Goal: Find specific page/section: Find specific page/section

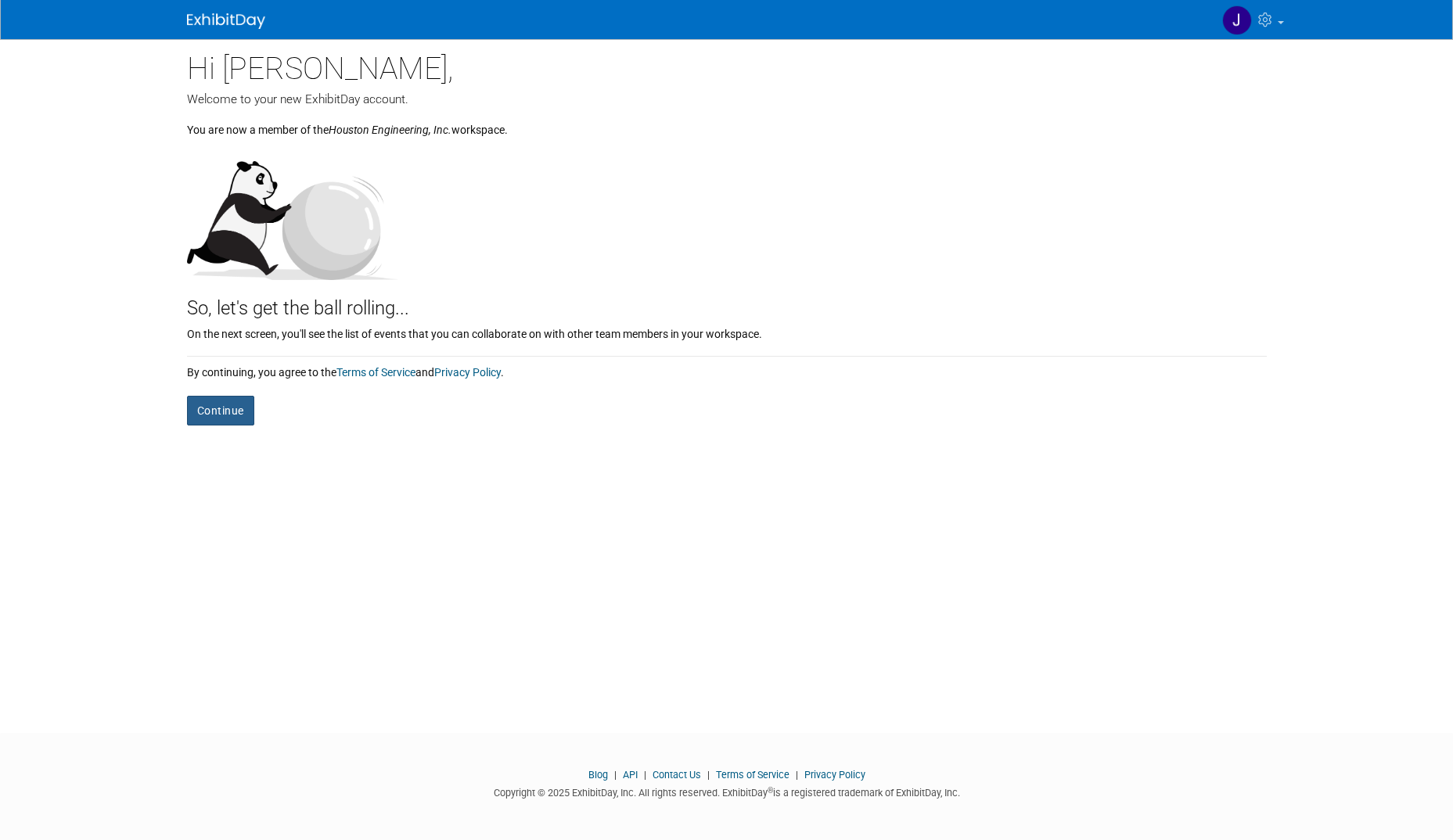
click at [220, 412] on button "Continue" at bounding box center [220, 411] width 67 height 30
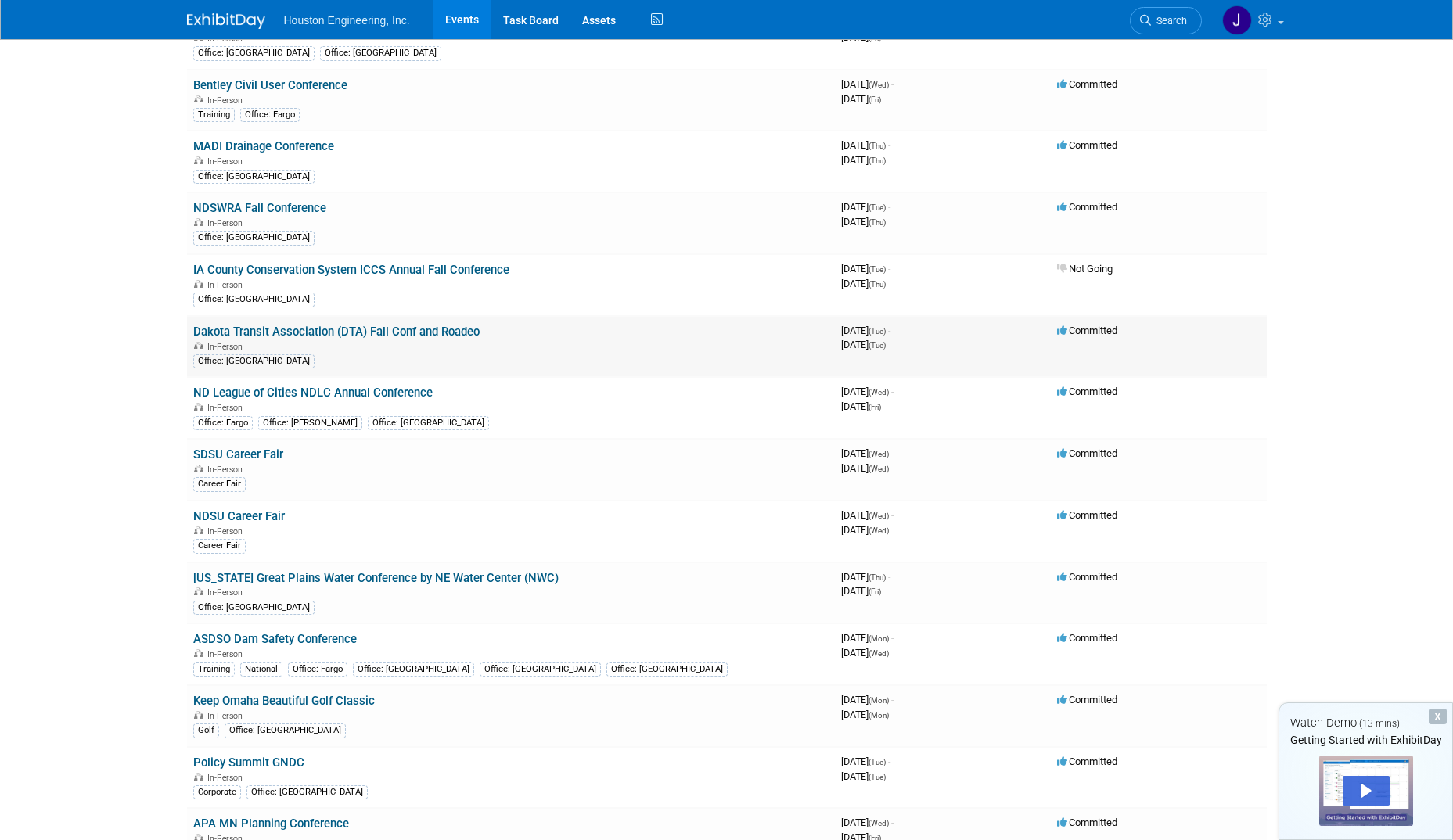
scroll to position [548, 0]
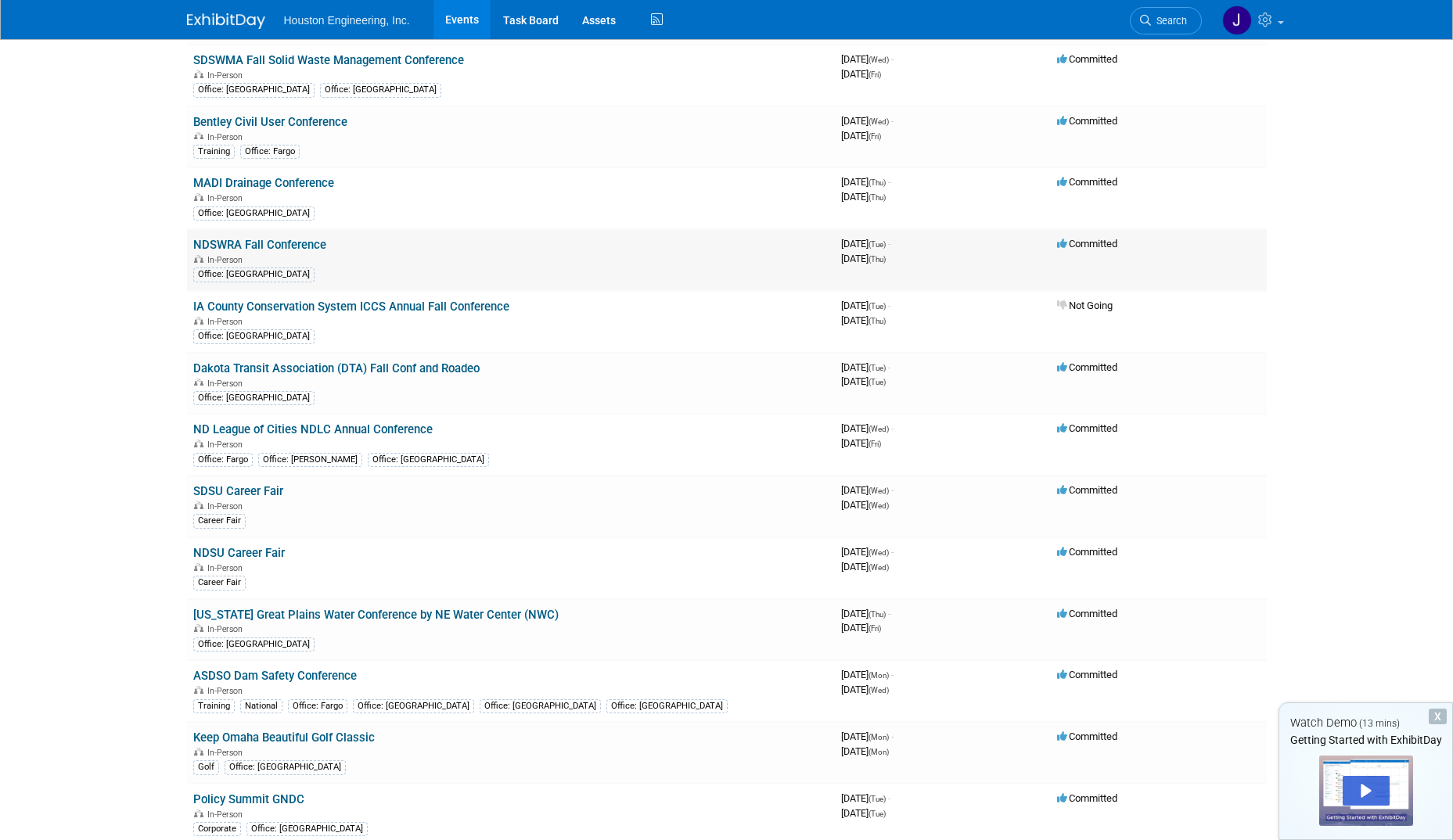
click at [293, 244] on link "NDSWRA Fall Conference" at bounding box center [259, 244] width 133 height 14
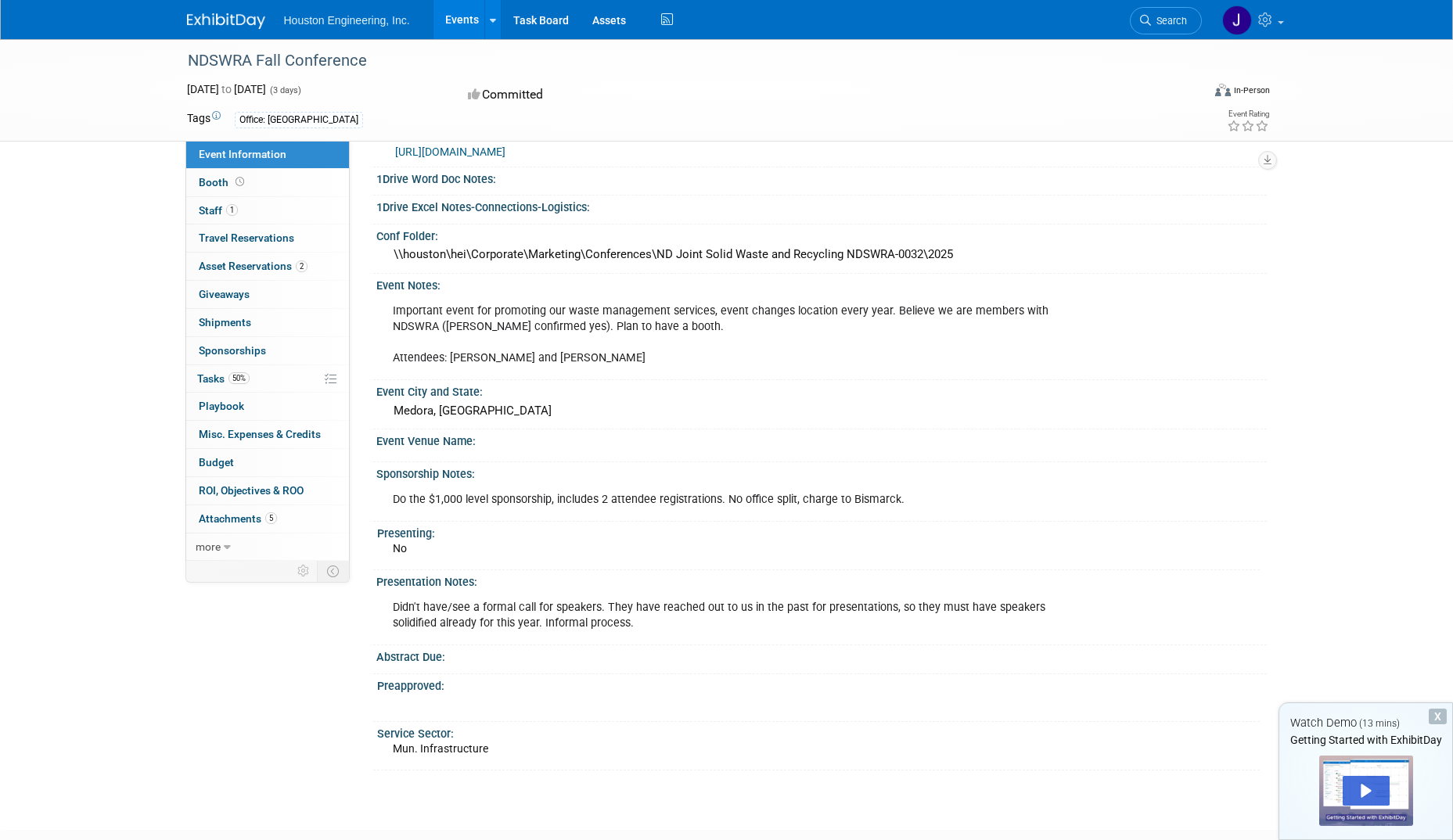
scroll to position [234, 0]
